Goal: Task Accomplishment & Management: Manage account settings

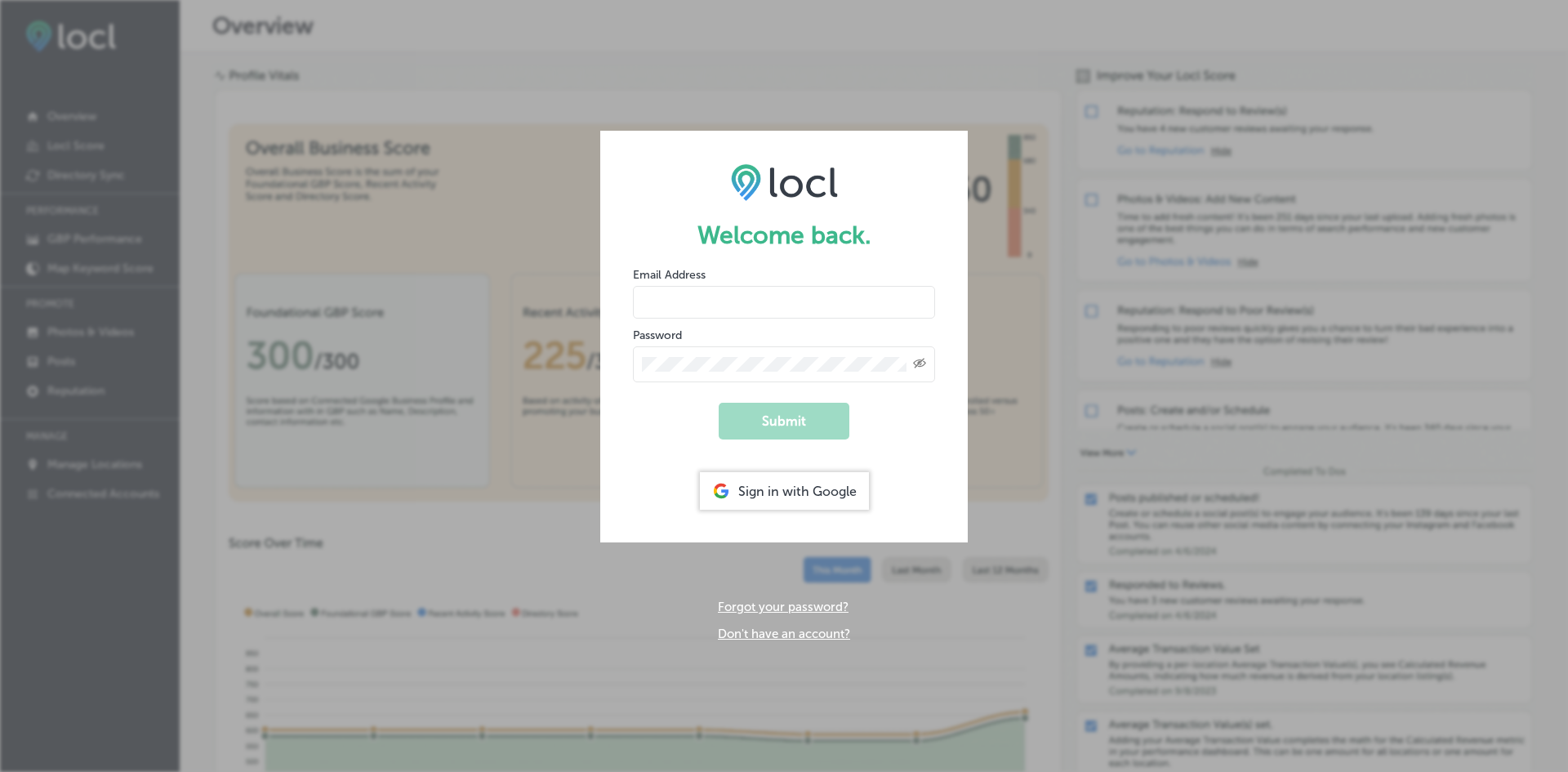
click at [663, 301] on input "email" at bounding box center [784, 302] width 302 height 33
type input "[EMAIL_ADDRESS][DOMAIN_NAME]"
click at [719, 403] on button "Submit" at bounding box center [784, 421] width 131 height 37
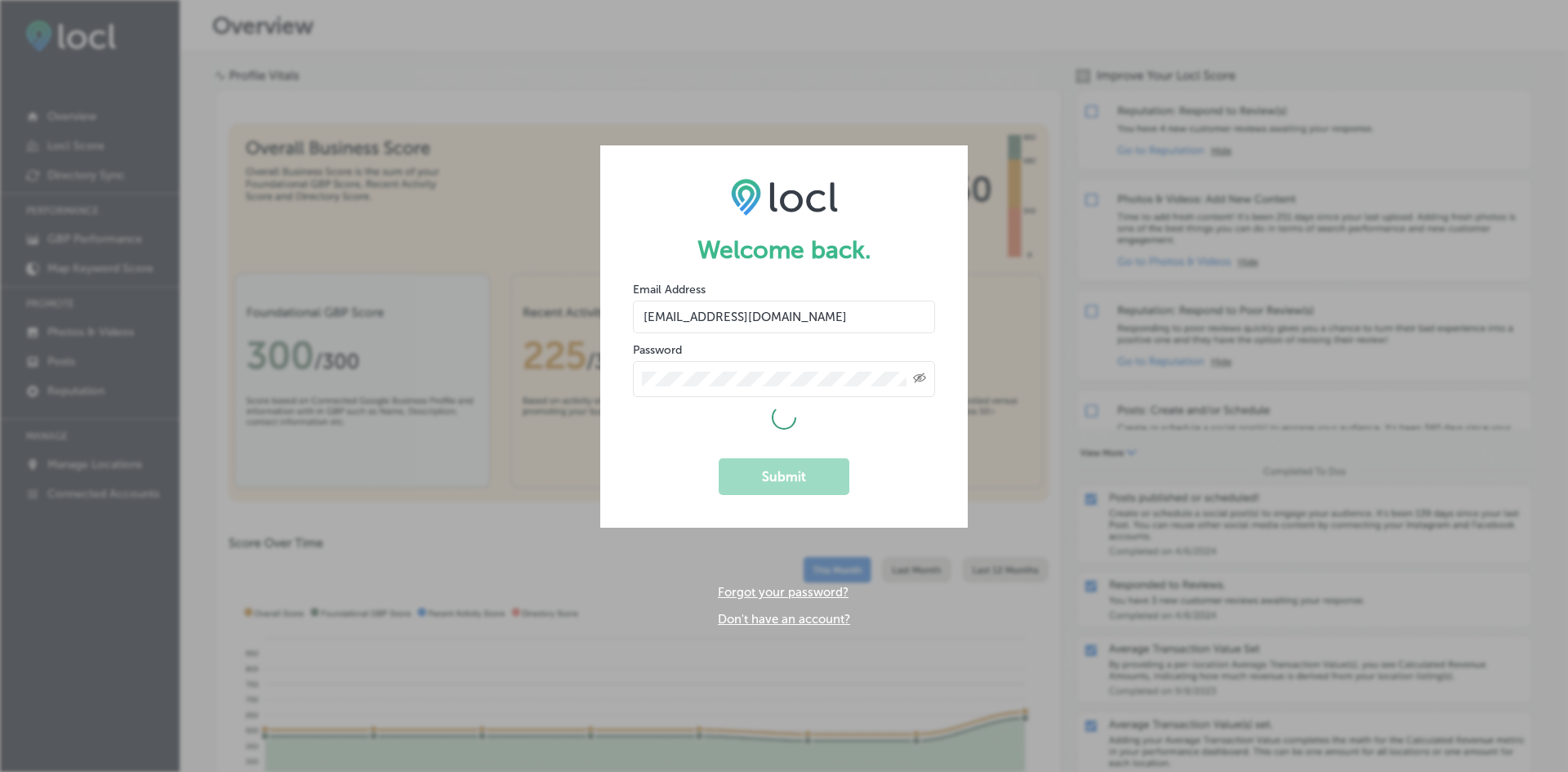
click at [919, 374] on icon "Created with Sketch." at bounding box center [919, 378] width 13 height 11
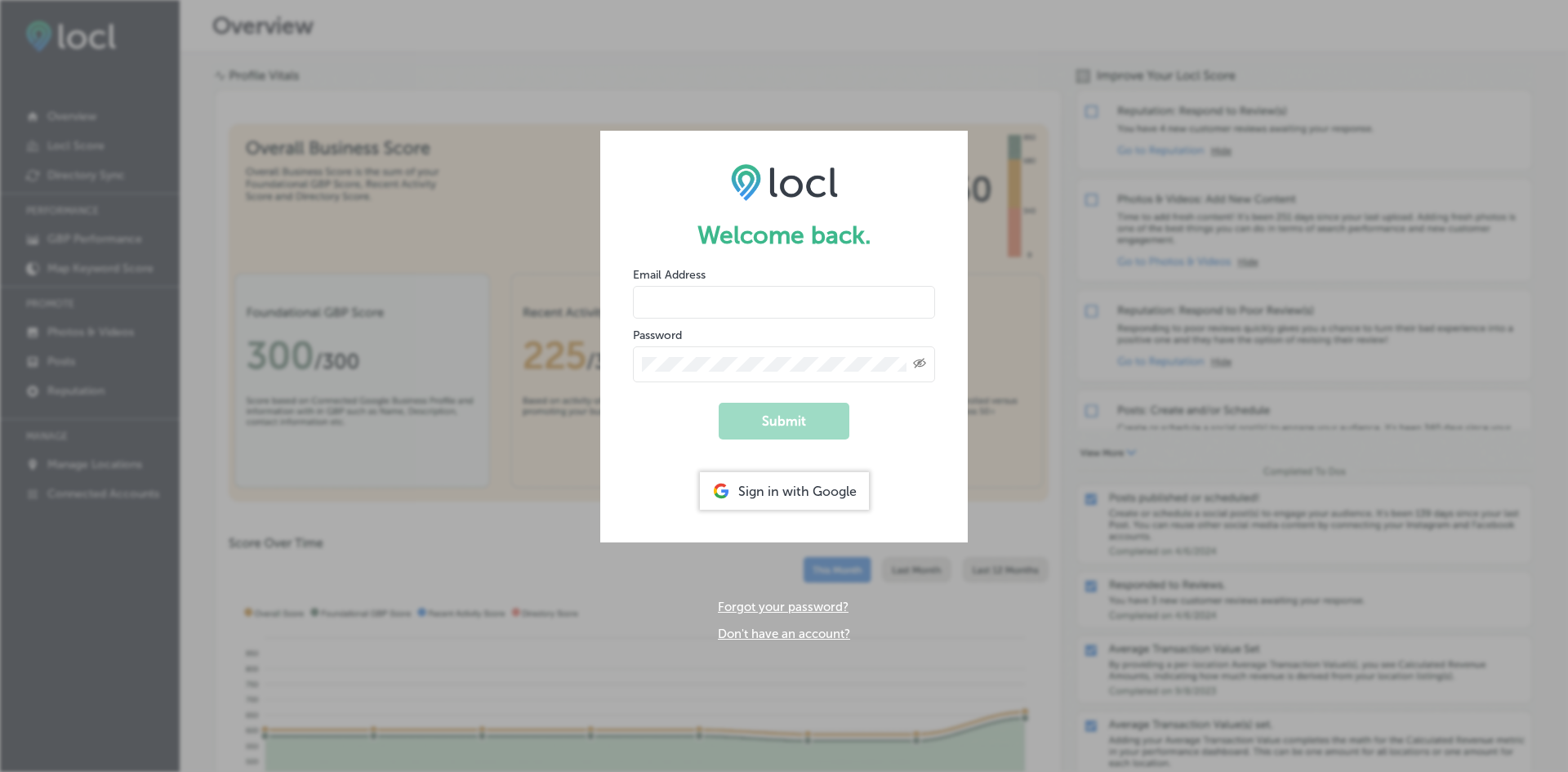
click at [667, 313] on input "email" at bounding box center [784, 302] width 302 height 33
type input "cindyd@n-compass.biz"
click at [719, 403] on button "Submit" at bounding box center [784, 421] width 131 height 37
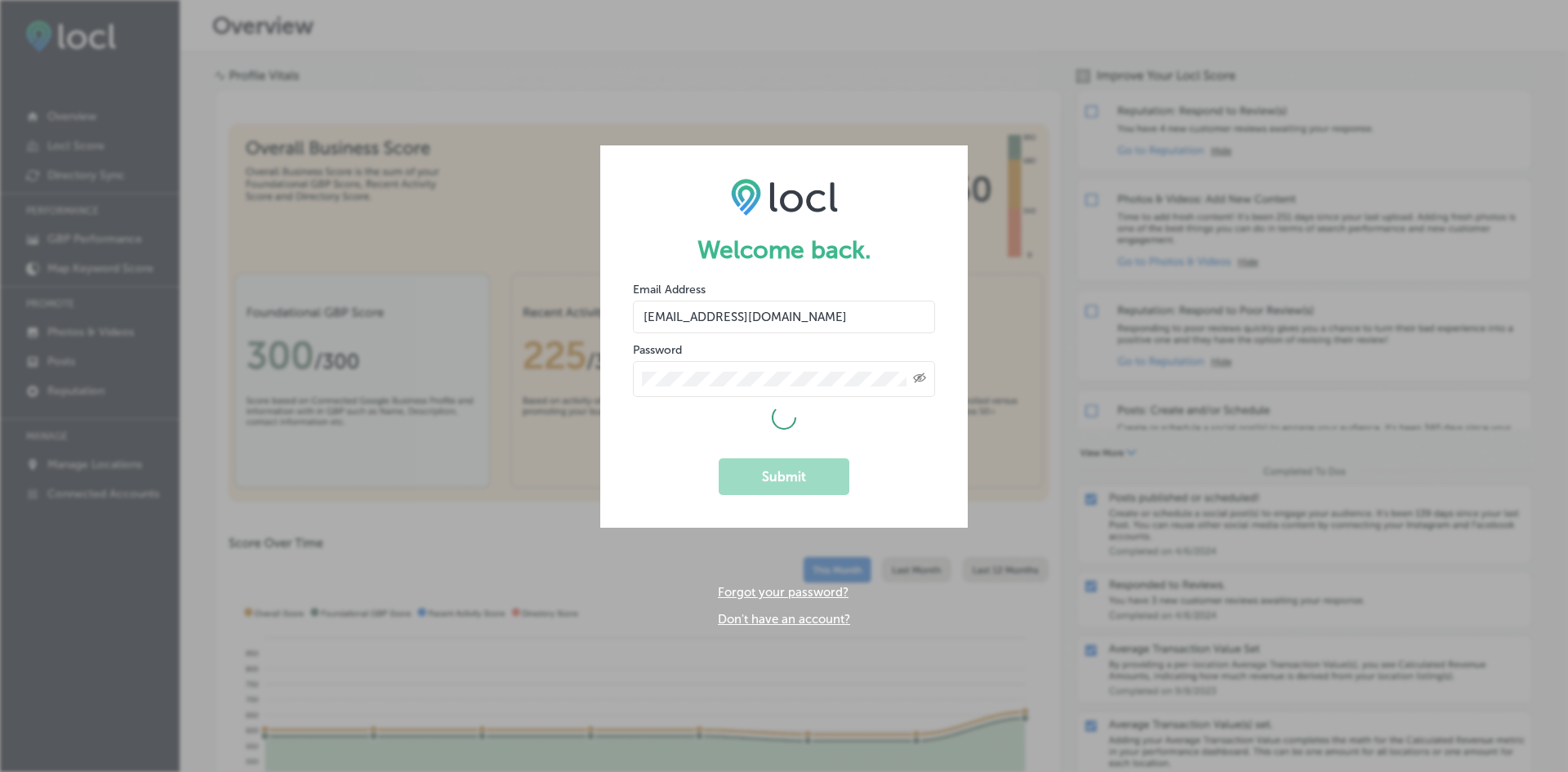
click at [638, 376] on div "Created with Sketch." at bounding box center [784, 378] width 302 height 36
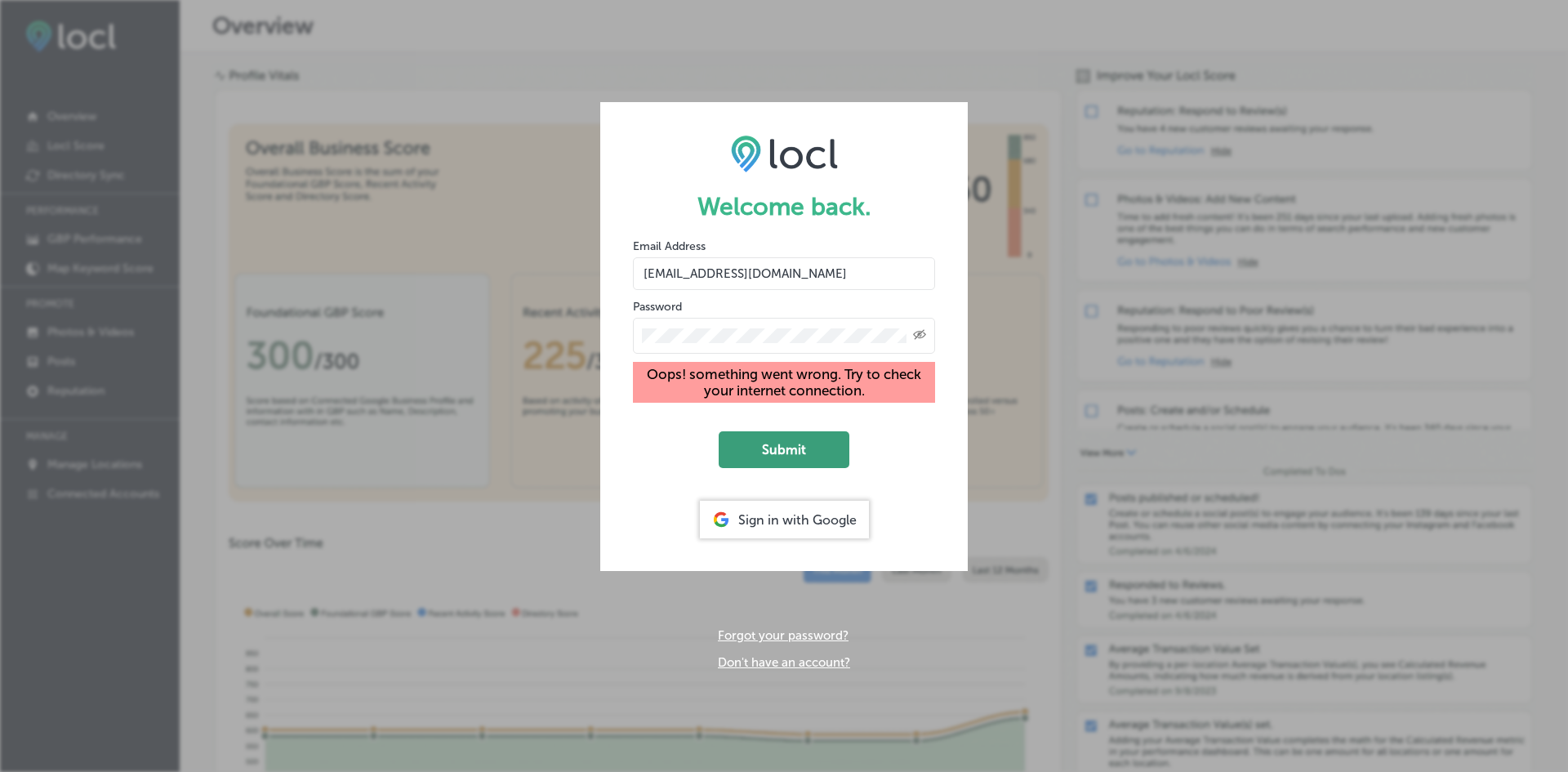
click at [740, 436] on button "Submit" at bounding box center [784, 450] width 131 height 37
click at [51, 503] on div "Welcome back. Email Address cindyd@n-compass.biz Password Created with Sketch. …" at bounding box center [784, 386] width 1568 height 772
